Goal: Task Accomplishment & Management: Manage account settings

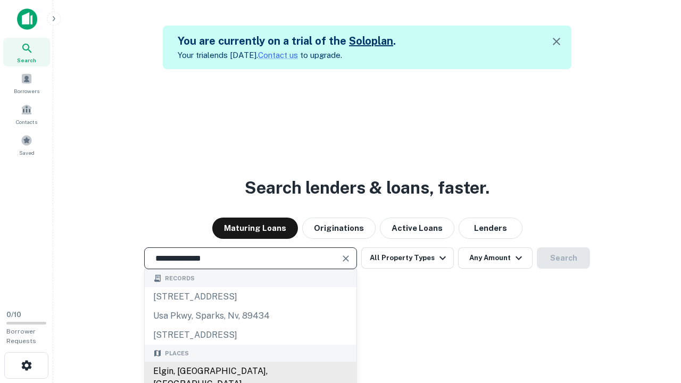
click at [250, 371] on div "Elgin, [GEOGRAPHIC_DATA], [GEOGRAPHIC_DATA]" at bounding box center [251, 378] width 212 height 32
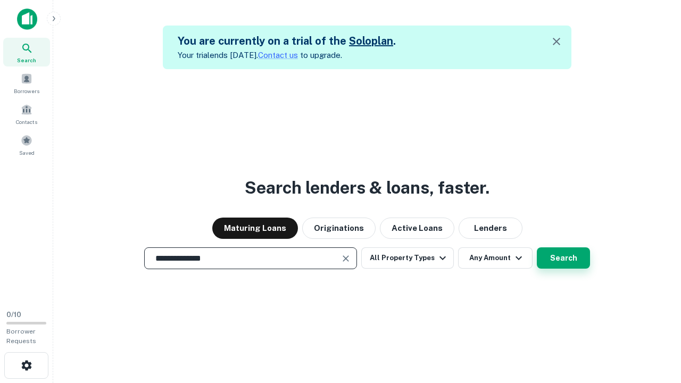
type input "**********"
click at [563, 258] on button "Search" at bounding box center [563, 257] width 53 height 21
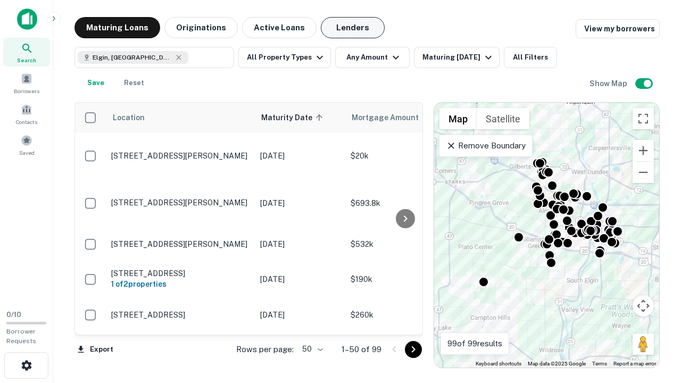
click at [353, 28] on button "Lenders" at bounding box center [353, 27] width 64 height 21
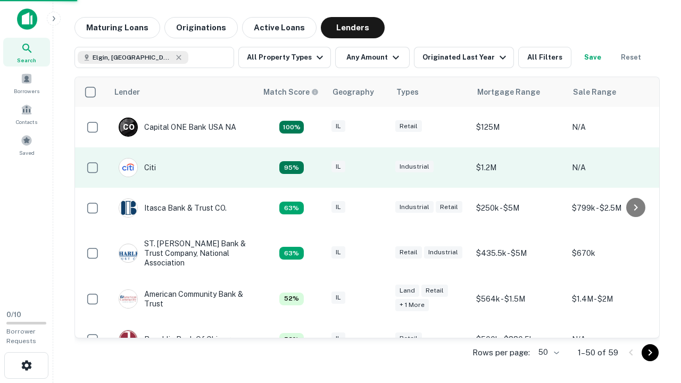
click at [378, 168] on div "IL" at bounding box center [357, 168] width 53 height 14
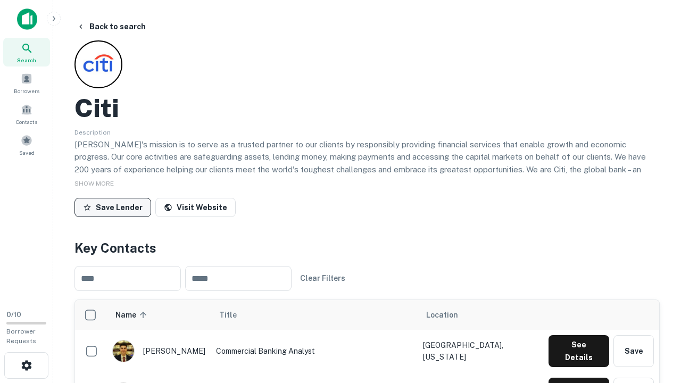
click at [113, 207] on button "Save Lender" at bounding box center [112, 207] width 77 height 19
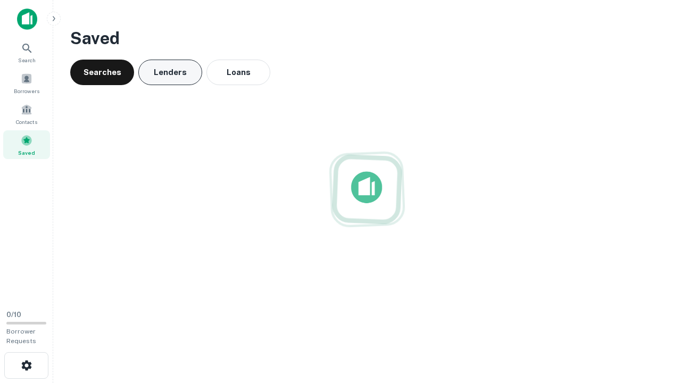
click at [170, 72] on button "Lenders" at bounding box center [170, 73] width 64 height 26
